Goal: Task Accomplishment & Management: Manage account settings

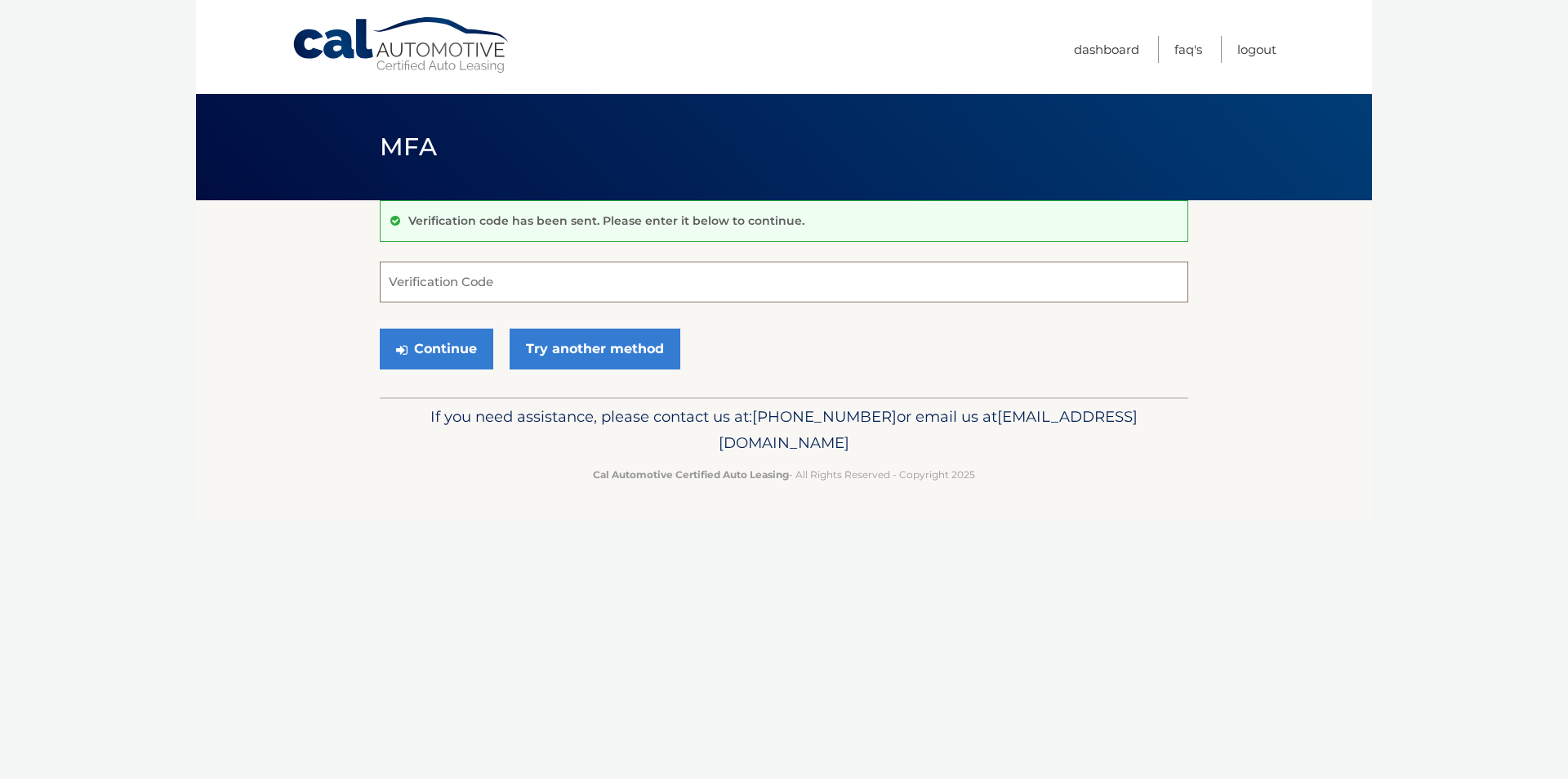
drag, startPoint x: 0, startPoint y: 0, endPoint x: 642, endPoint y: 300, distance: 708.6
click at [642, 300] on input "Verification Code" at bounding box center [784, 282] width 808 height 41
type input "6620656"
click at [451, 341] on button "Continue" at bounding box center [437, 349] width 113 height 41
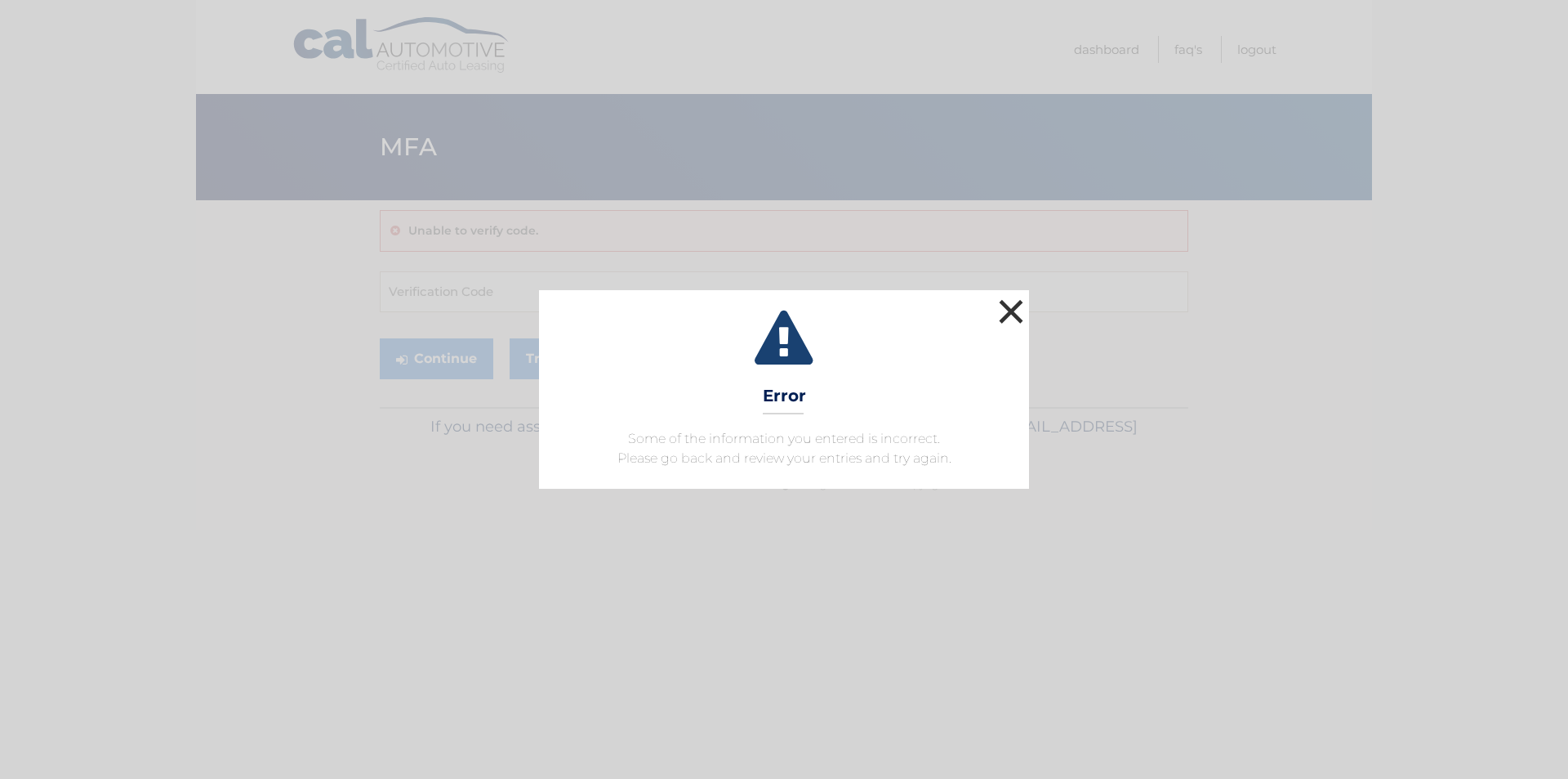
click at [1011, 304] on button "×" at bounding box center [1011, 312] width 33 height 33
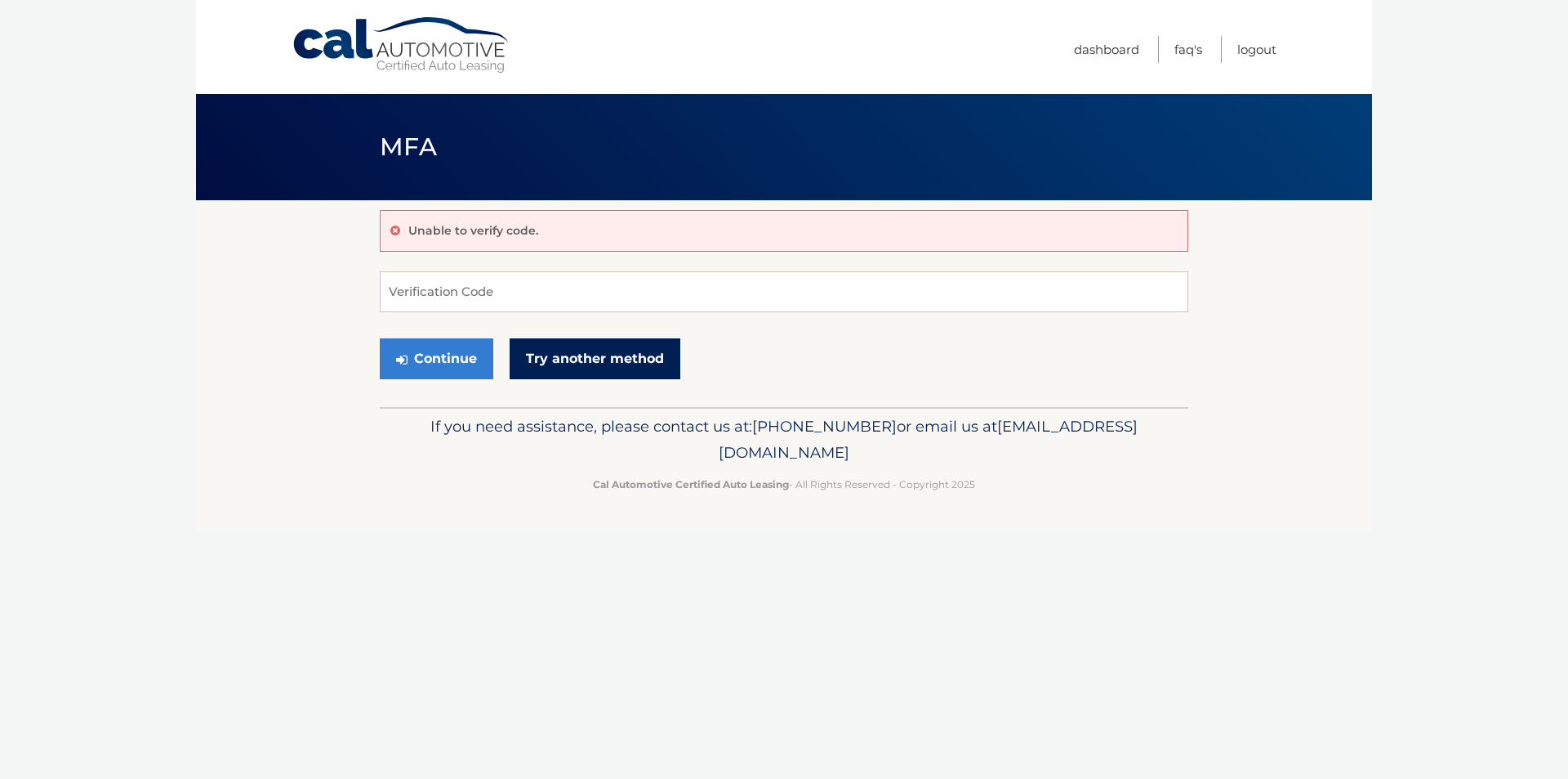
click at [598, 363] on link "Try another method" at bounding box center [595, 359] width 171 height 41
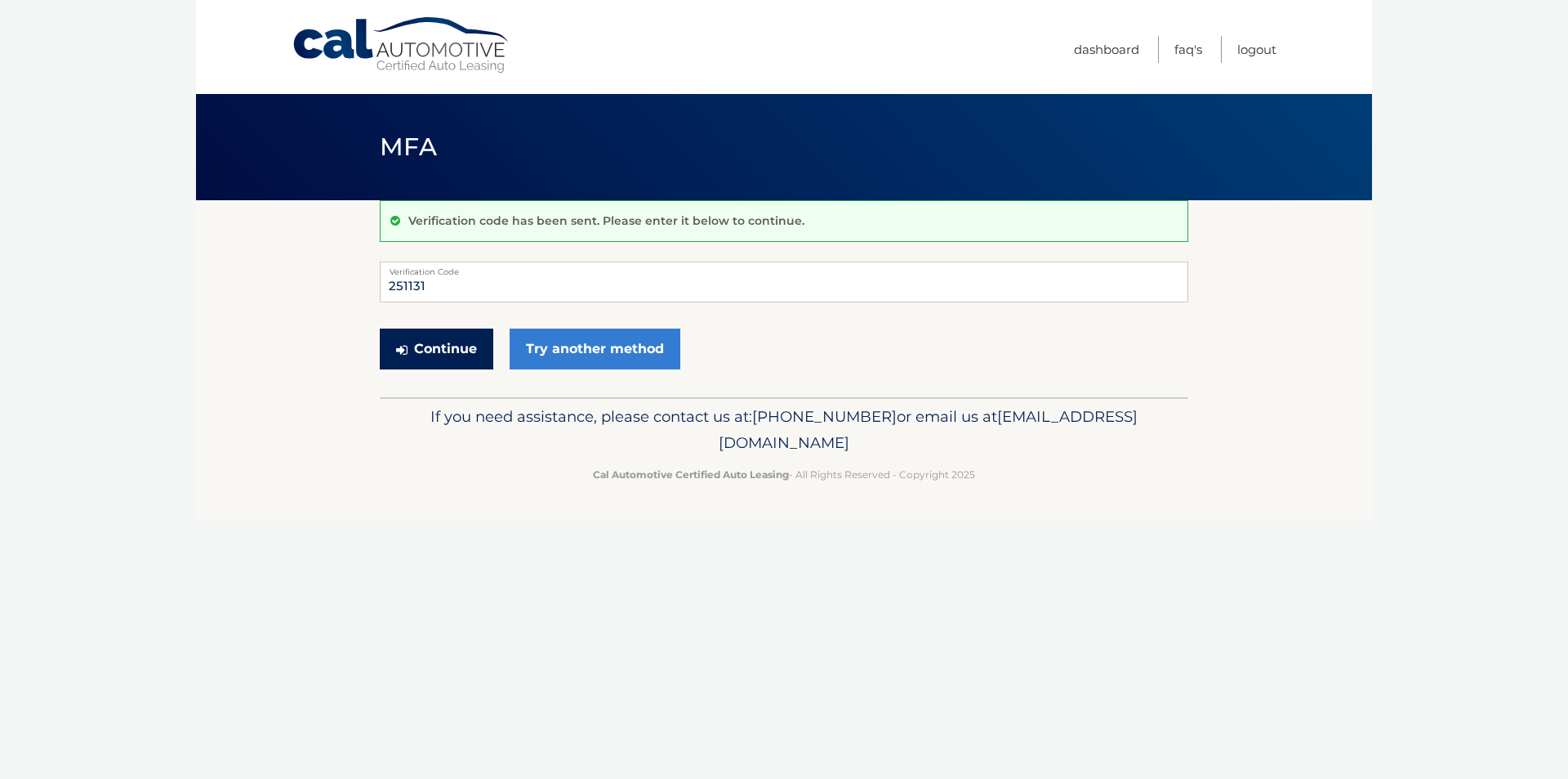
type input "251131"
click at [440, 332] on button "Continue" at bounding box center [437, 349] width 113 height 41
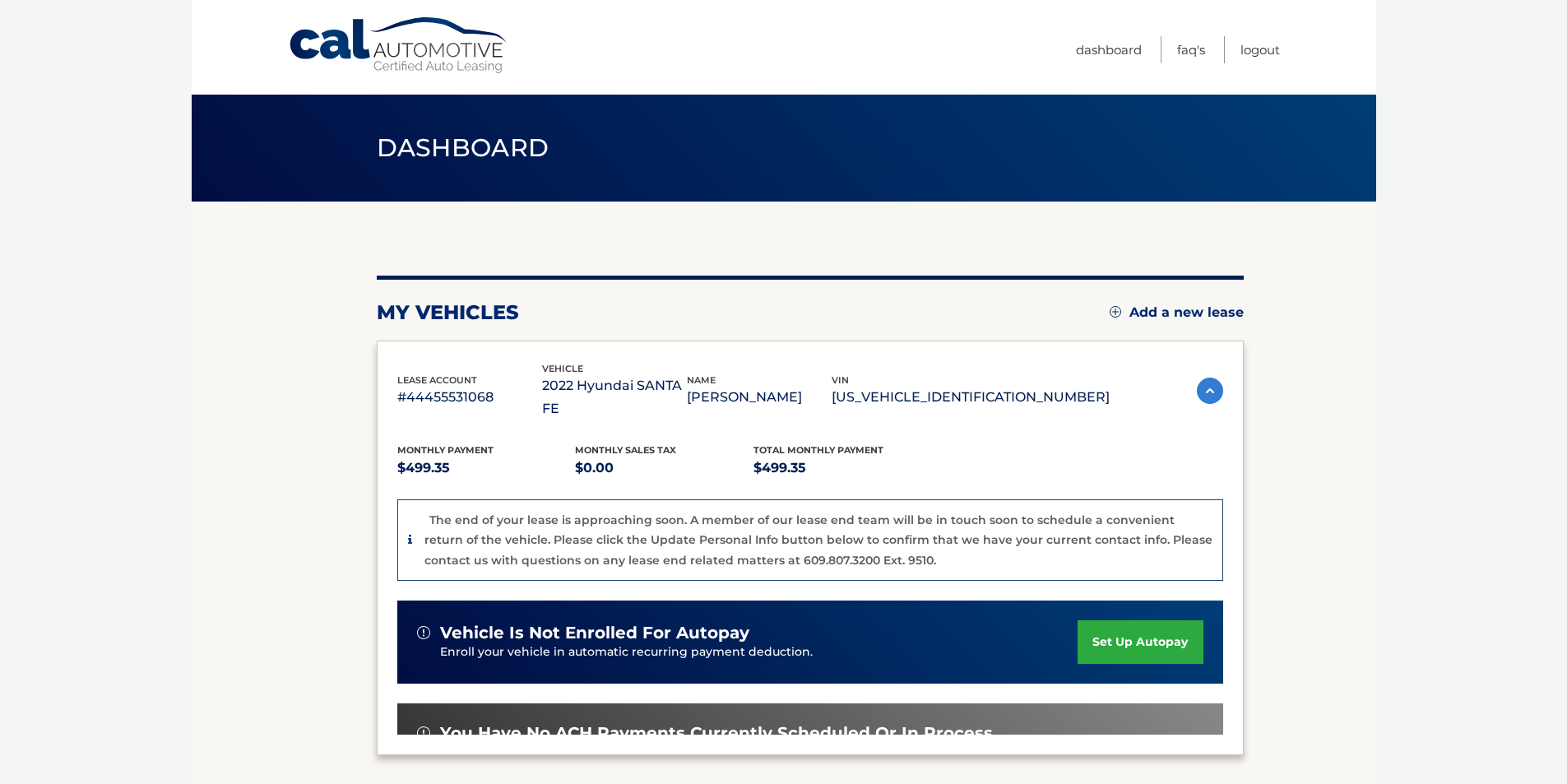
click at [1162, 381] on div "lease account #44455531068 vehicle 2022 Hyundai [GEOGRAPHIC_DATA] name [PERSON_…" at bounding box center [810, 391] width 826 height 60
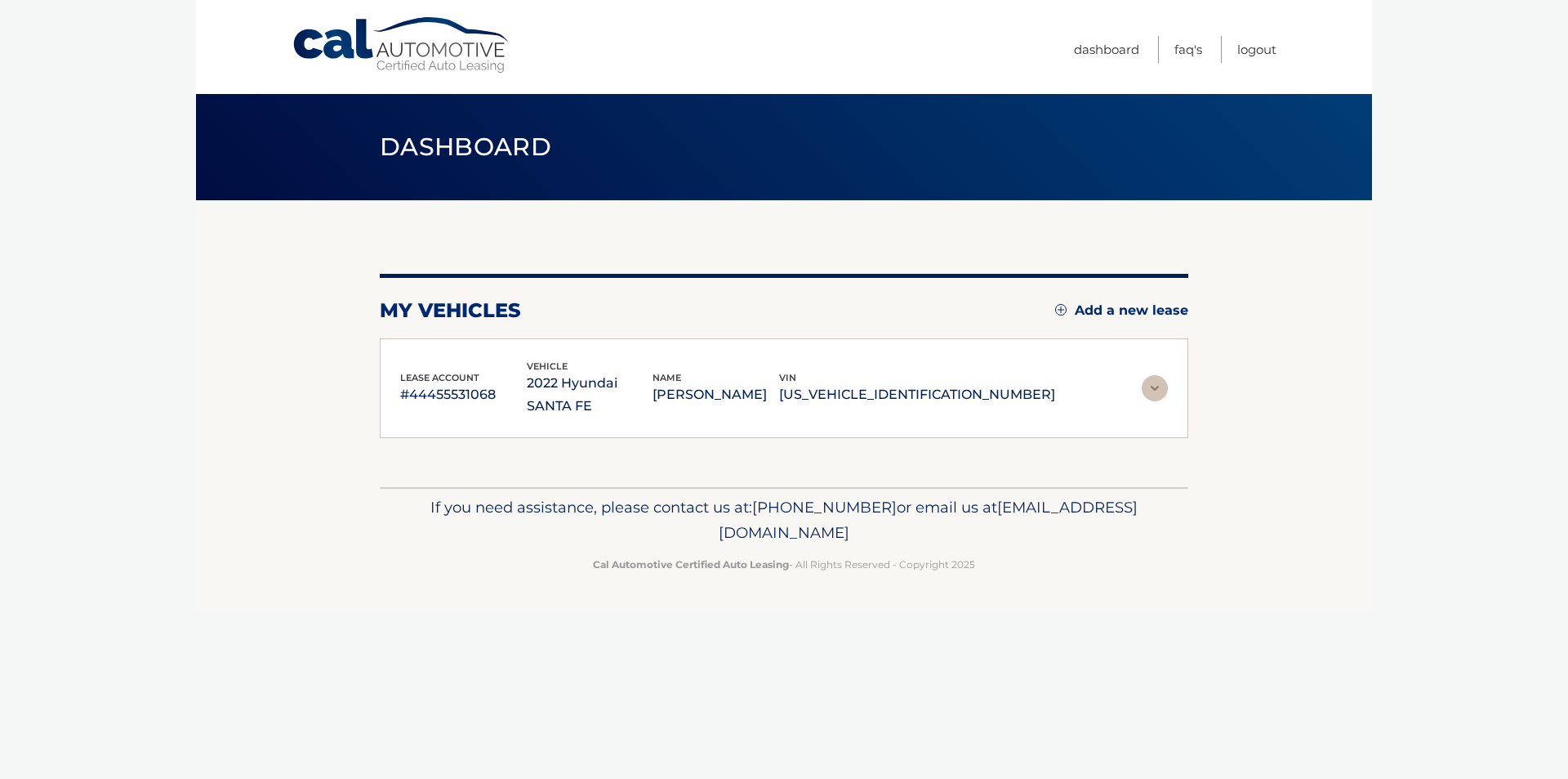
click at [1154, 375] on img at bounding box center [1154, 388] width 26 height 26
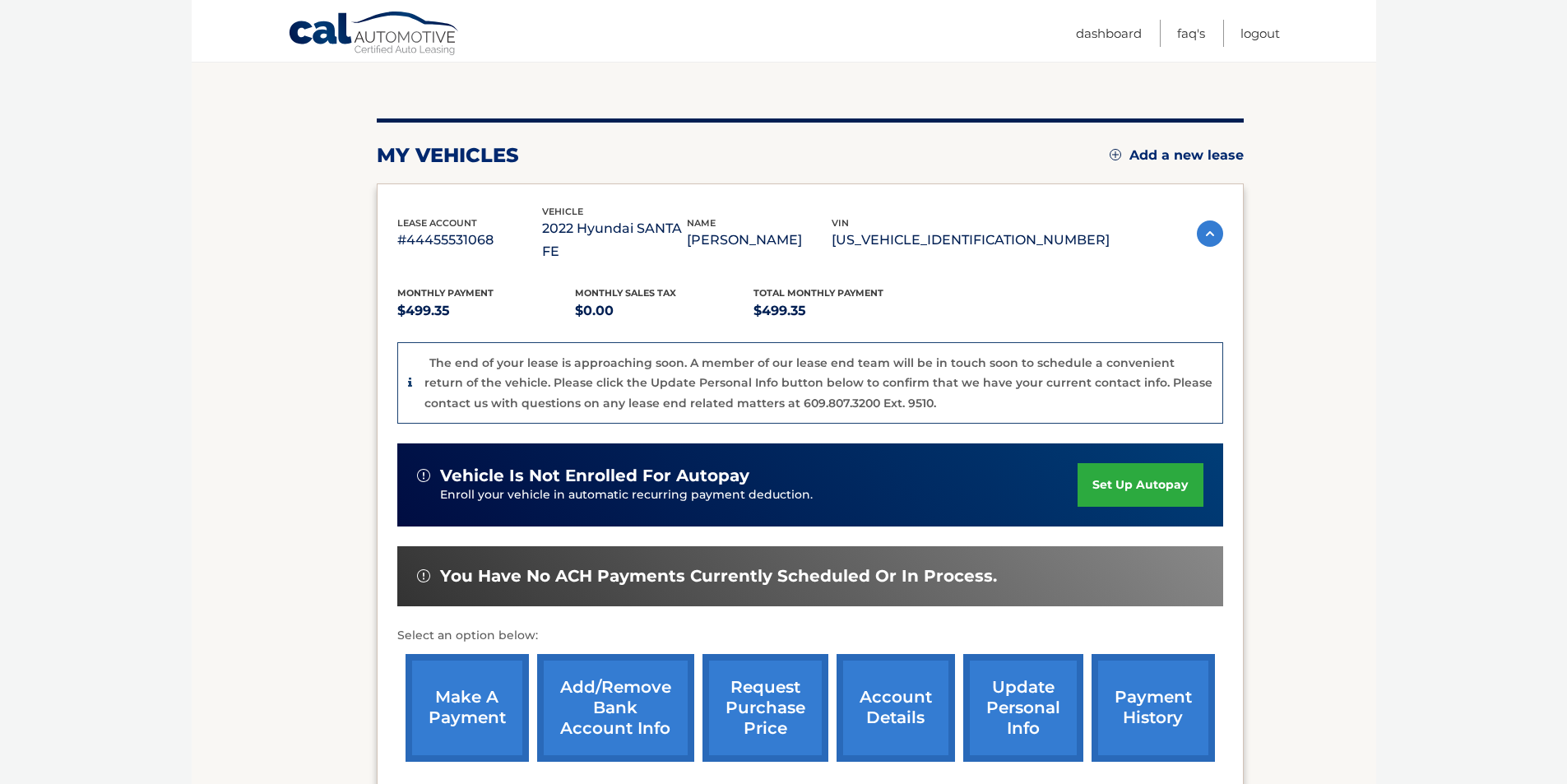
scroll to position [165, 0]
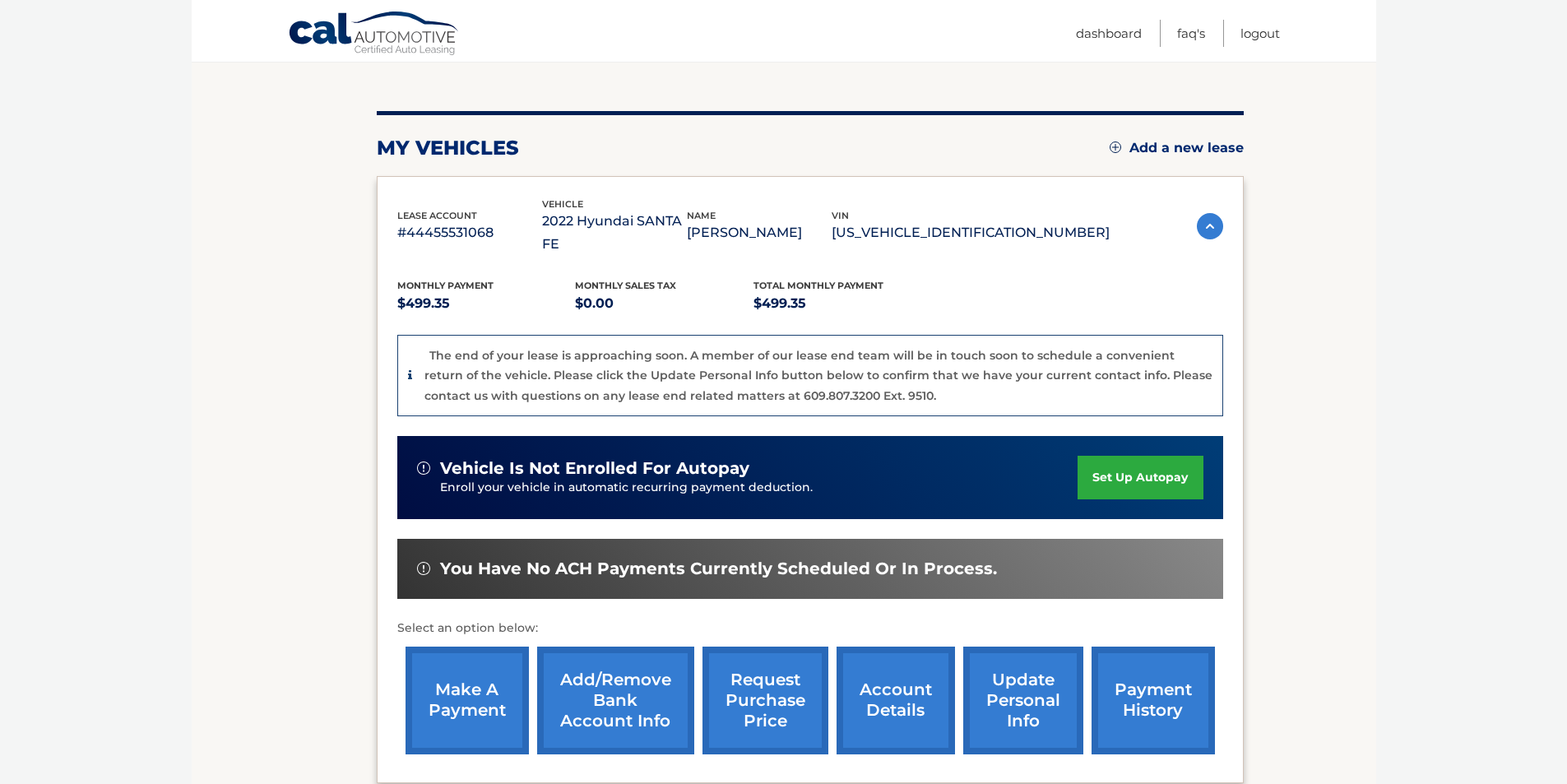
click at [463, 676] on link "make a payment" at bounding box center [467, 700] width 123 height 108
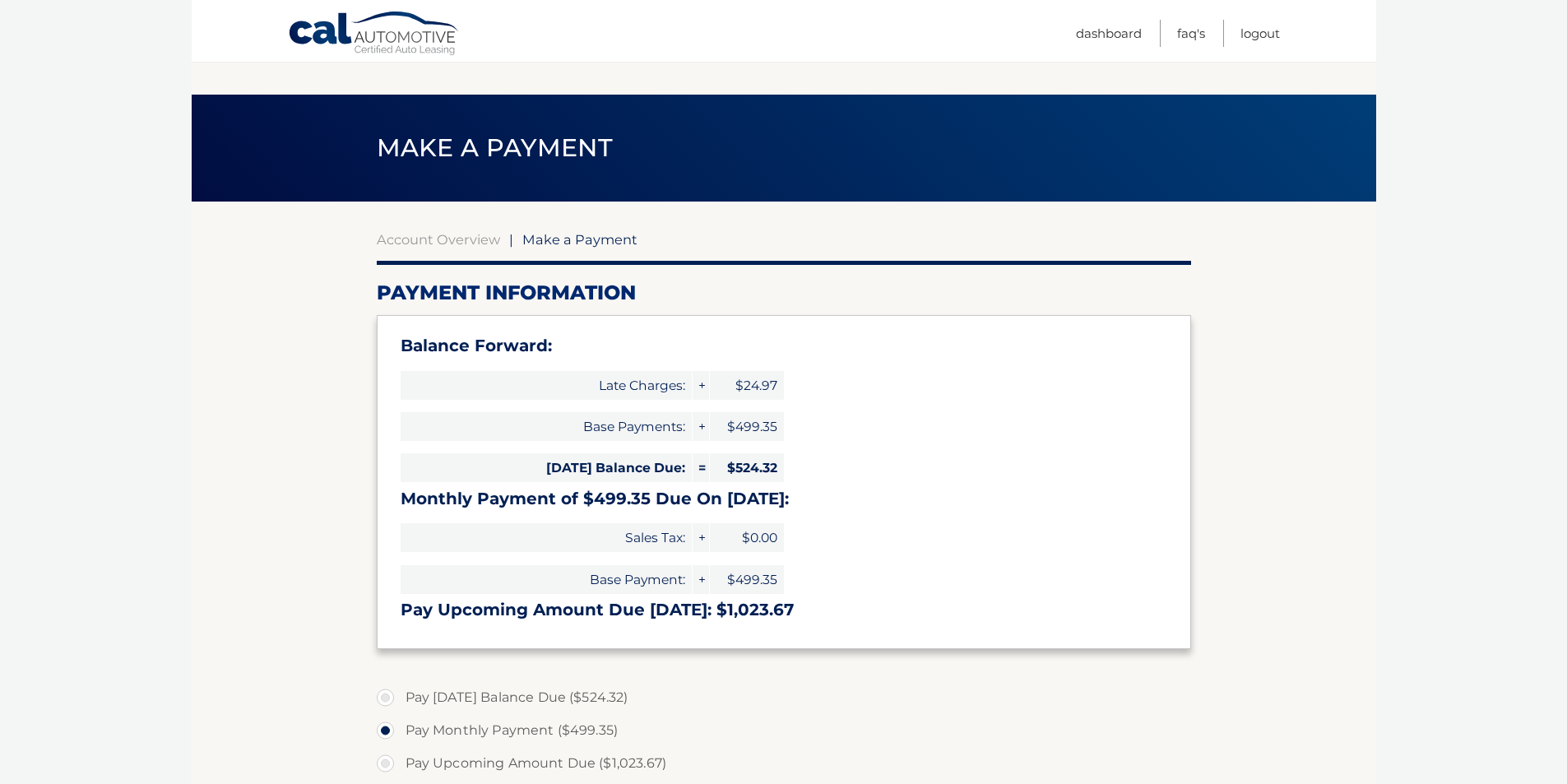
select select "NmI1MmYzODYtNzJlMC00YmU1LWJlOTctZDU3OTc2Zjk4MjVj"
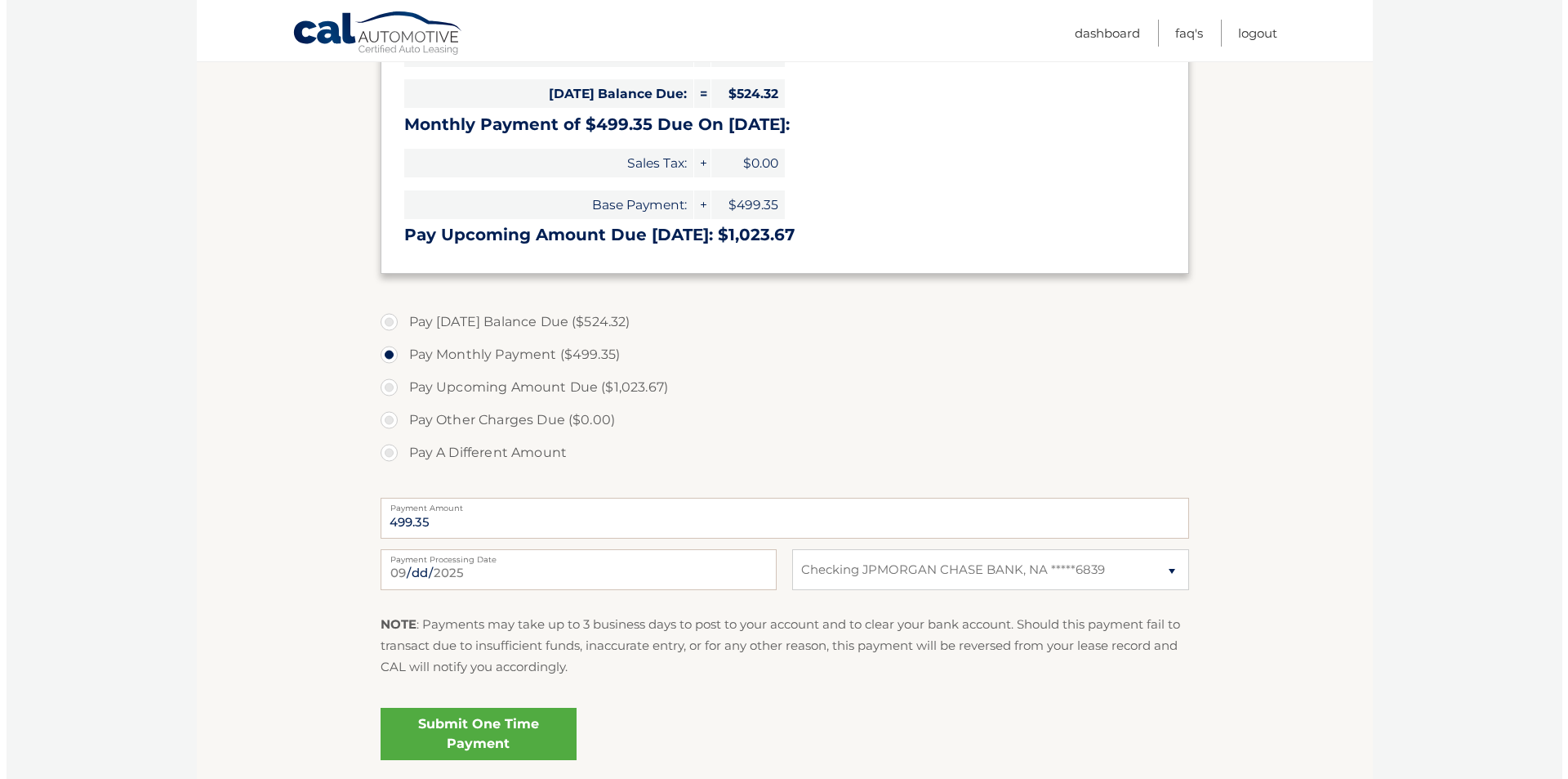
scroll to position [409, 0]
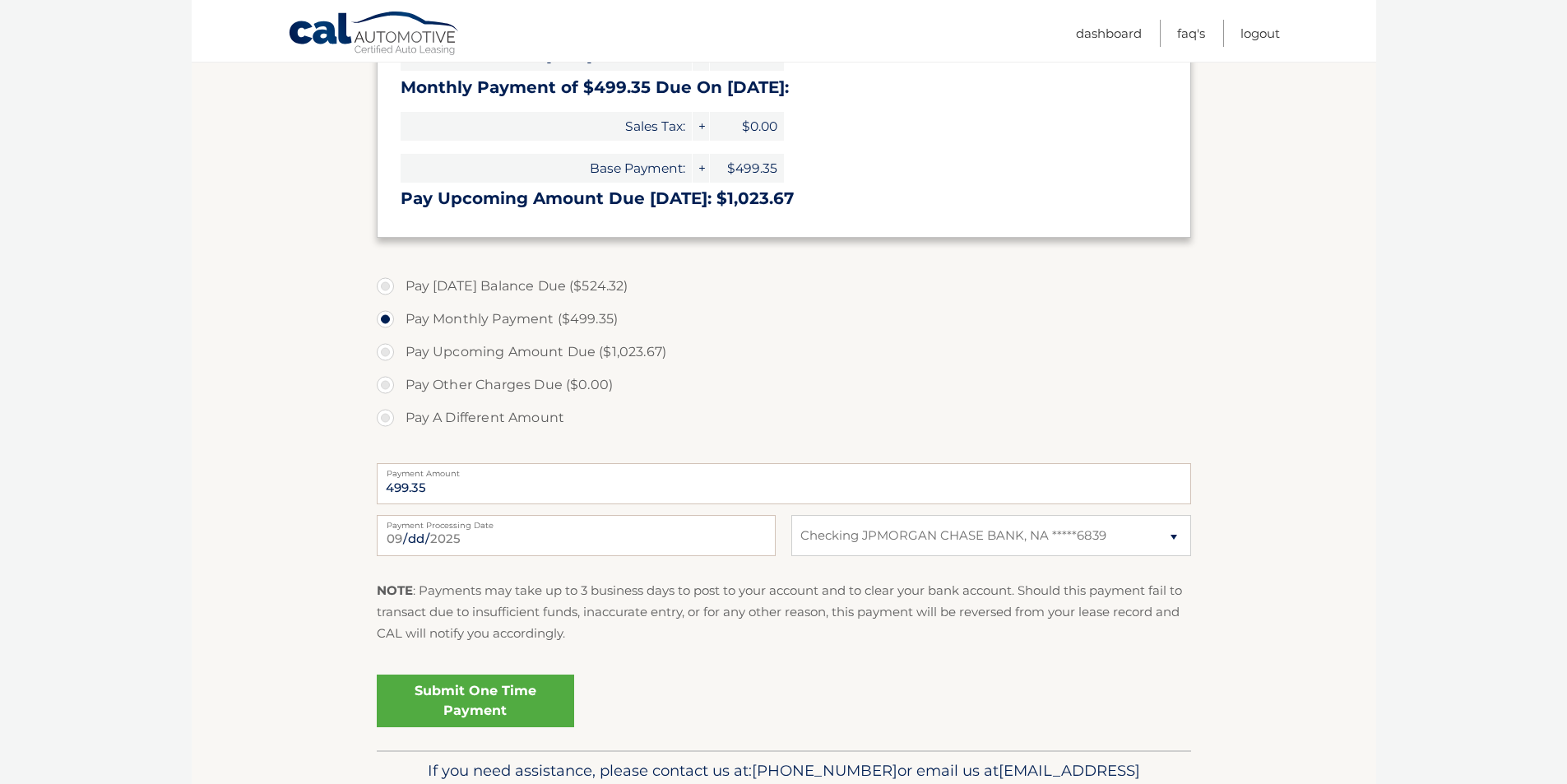
click at [507, 682] on link "Submit One Time Payment" at bounding box center [475, 700] width 197 height 53
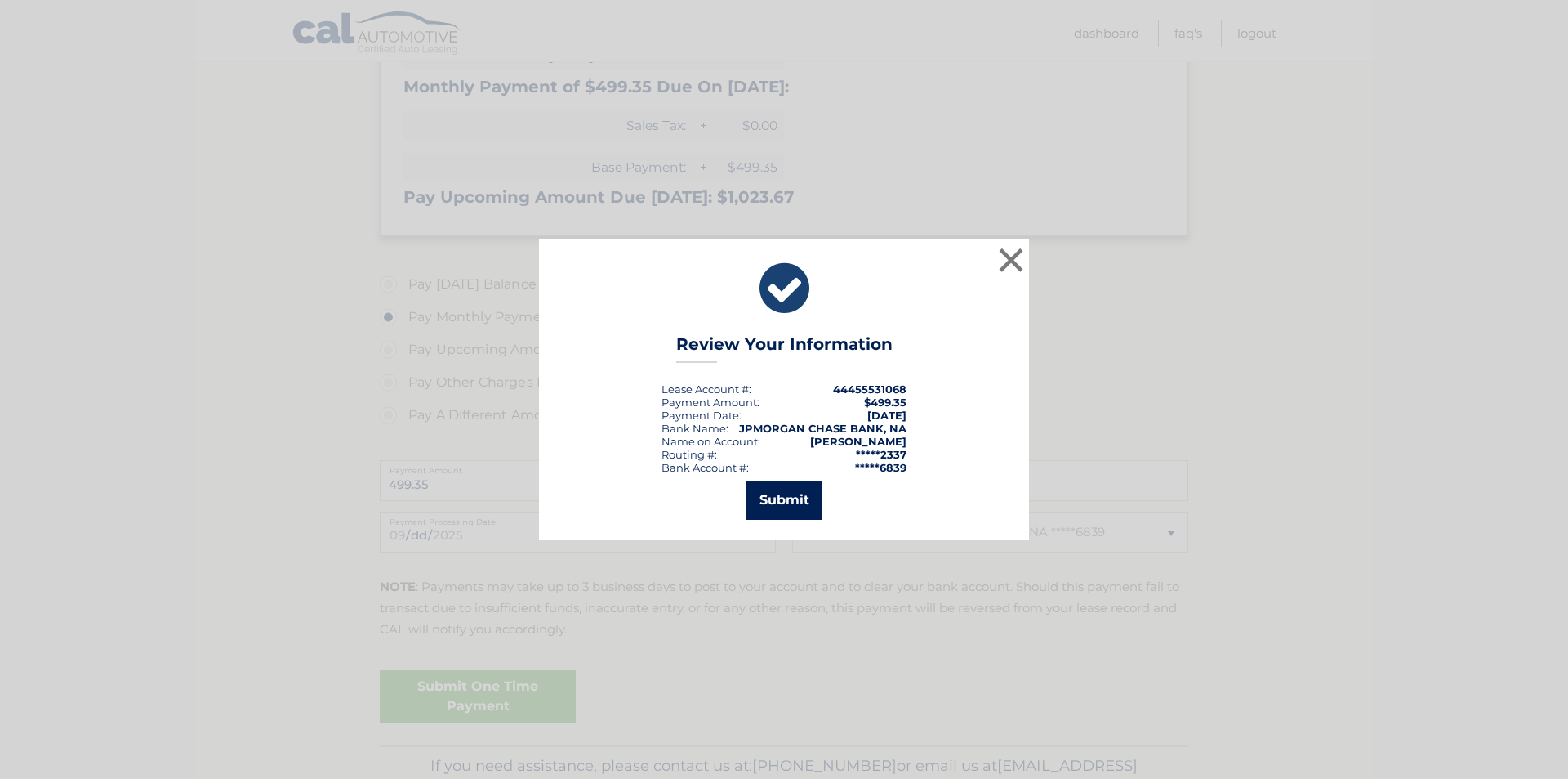
click at [798, 512] on button "Submit" at bounding box center [784, 500] width 76 height 39
